Goal: Information Seeking & Learning: Check status

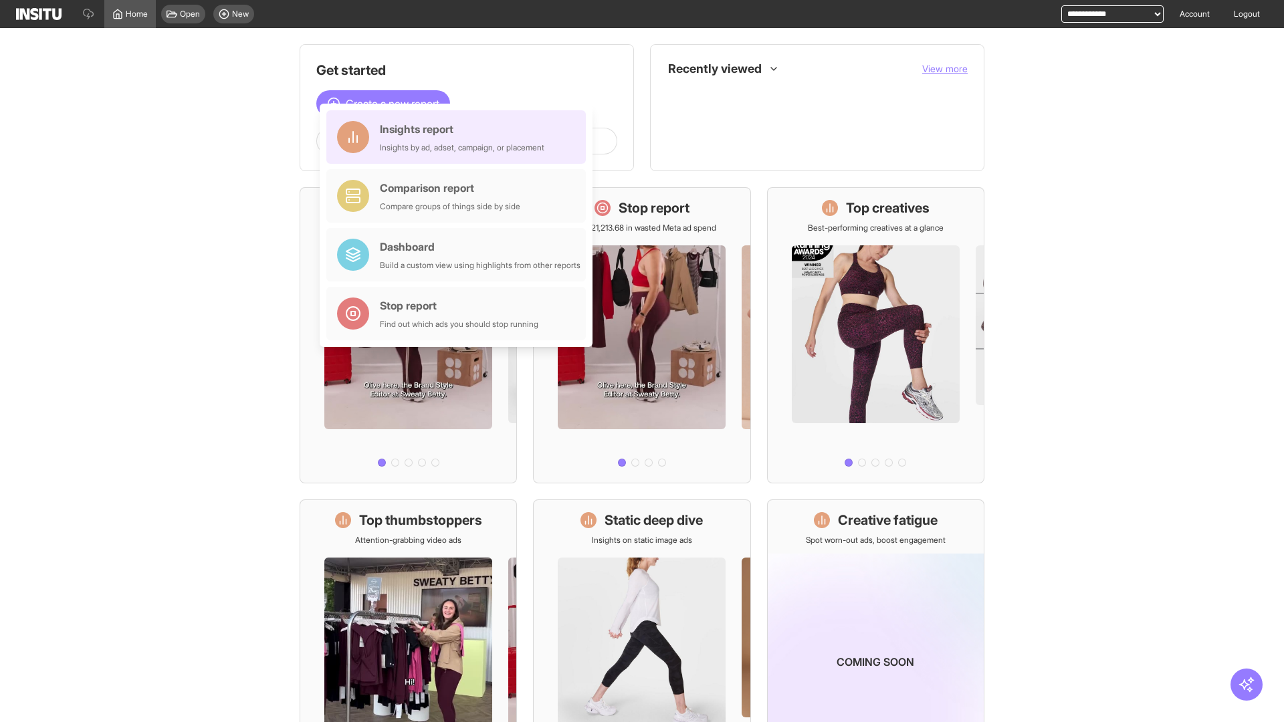
click at [460, 137] on div "Insights report Insights by ad, adset, campaign, or placement" at bounding box center [462, 137] width 165 height 32
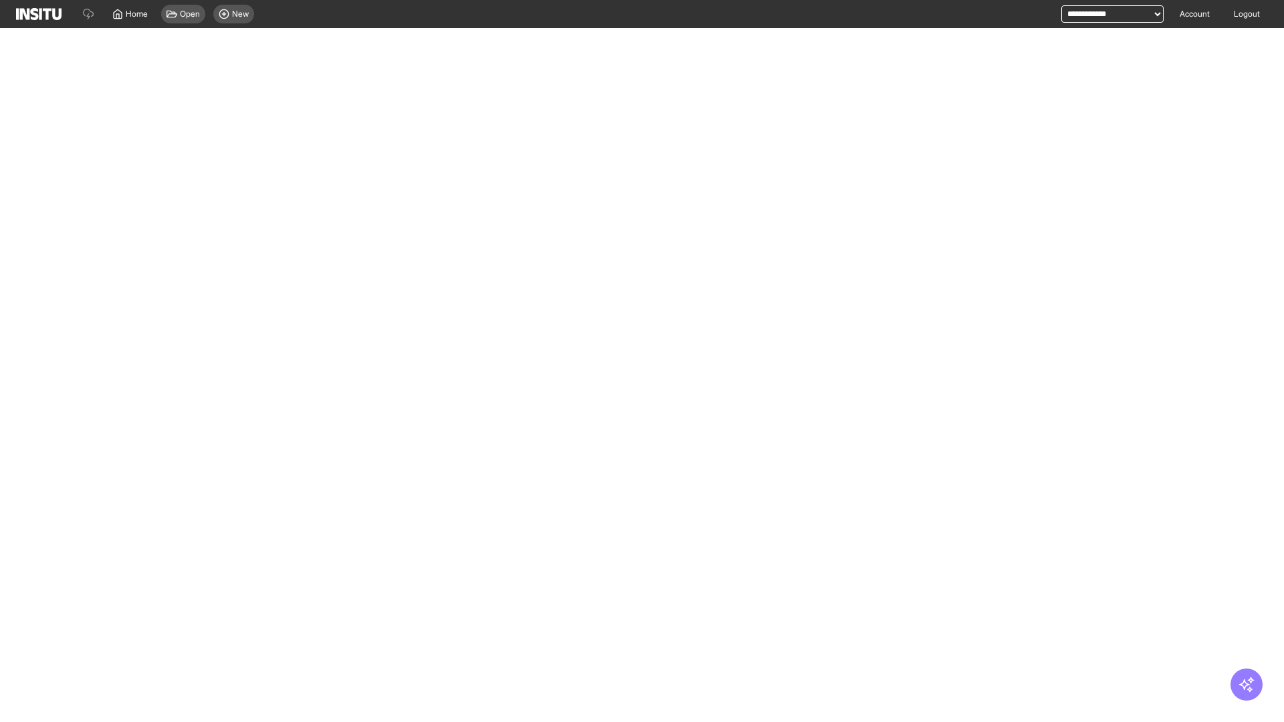
select select "**"
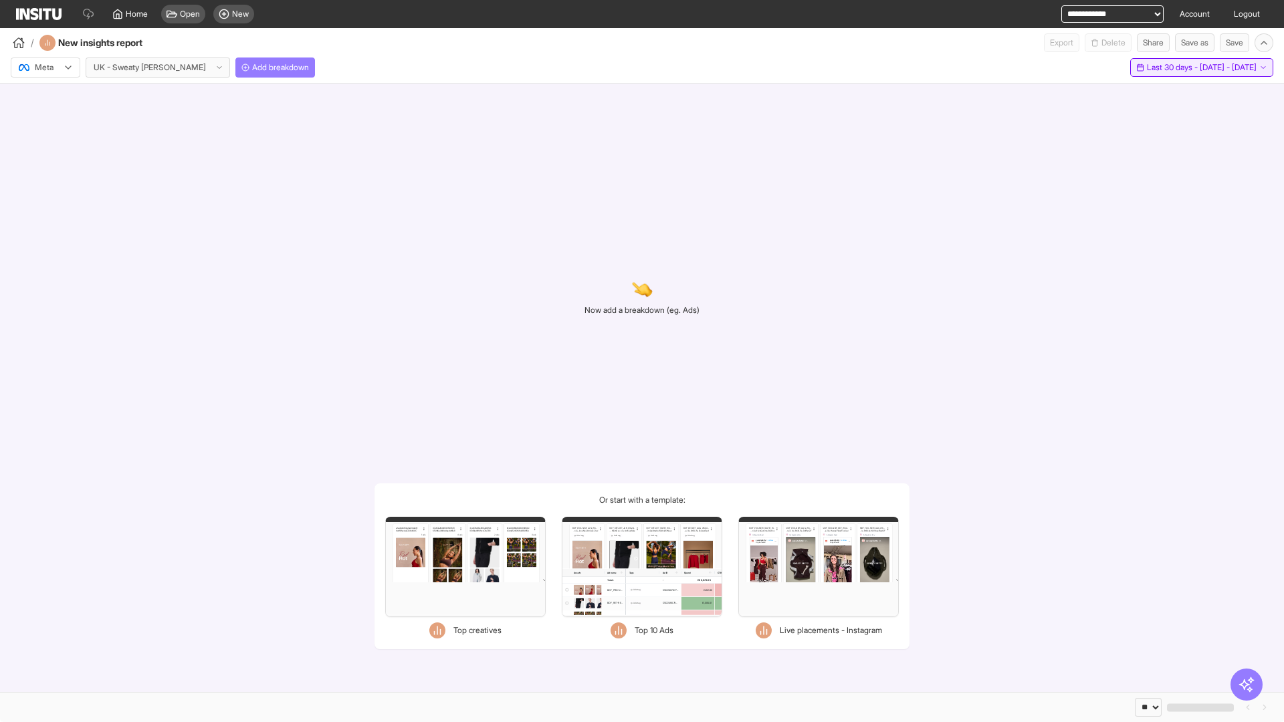
click at [1178, 68] on span "Last 30 days - [DATE] - [DATE]" at bounding box center [1202, 67] width 110 height 11
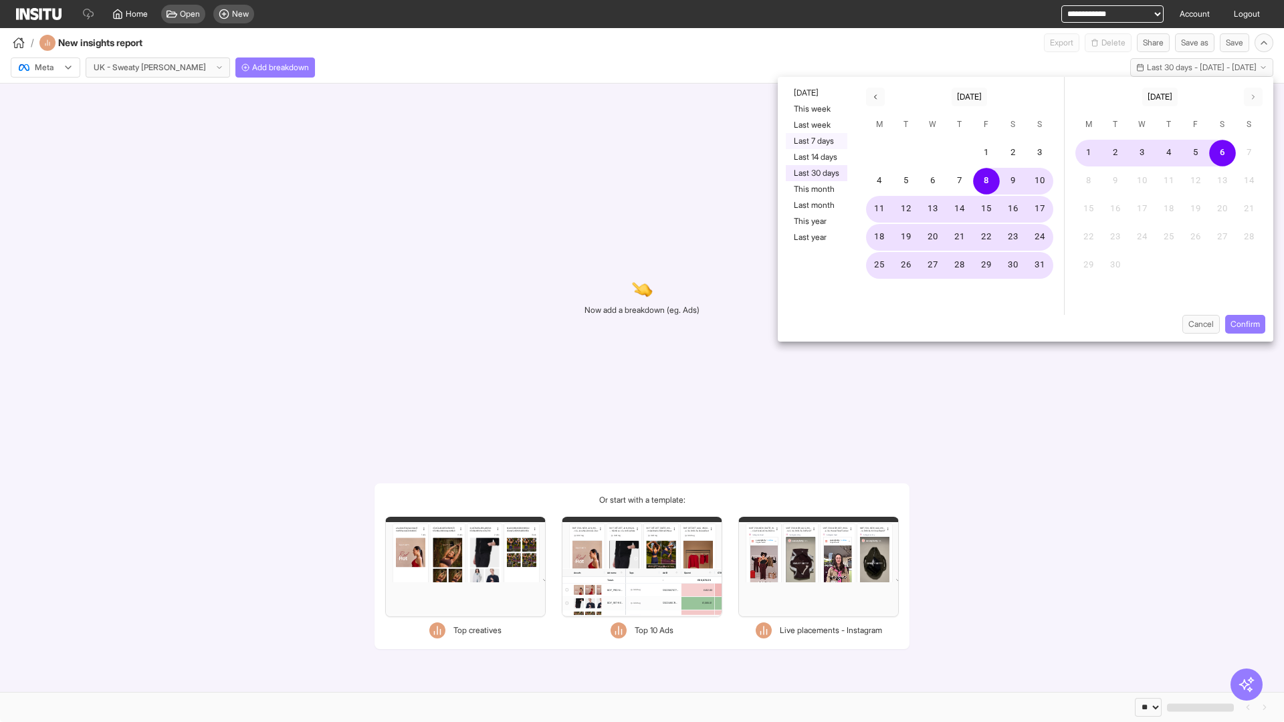
click at [815, 141] on button "Last 7 days" at bounding box center [817, 141] width 62 height 16
